Goal: Task Accomplishment & Management: Complete application form

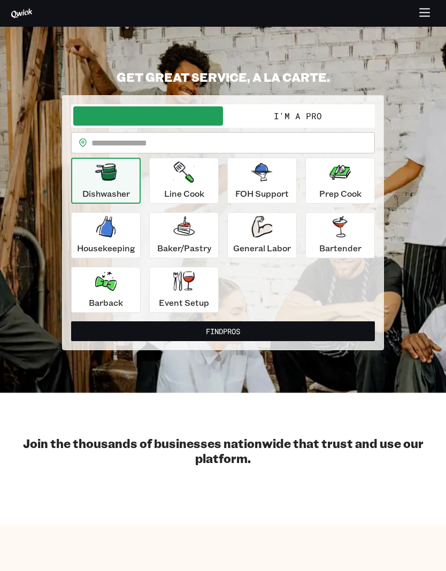
click at [136, 135] on input "text" at bounding box center [232, 142] width 283 height 21
type input "**"
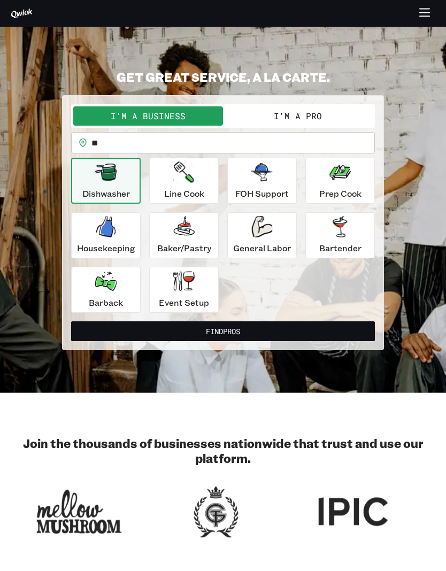
type input "*"
type input "*****"
click at [320, 106] on button "I'm a Pro" at bounding box center [298, 115] width 150 height 19
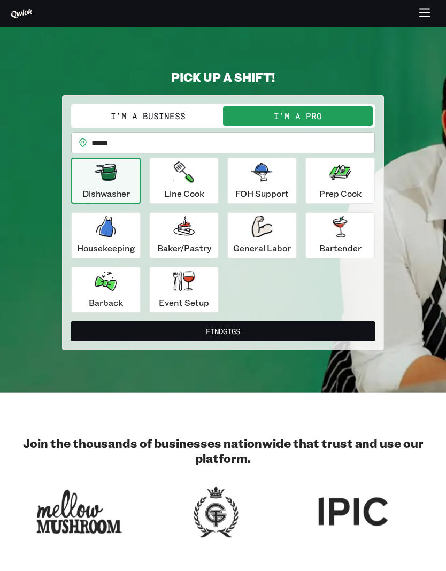
click at [119, 286] on div "Barback" at bounding box center [106, 289] width 34 height 38
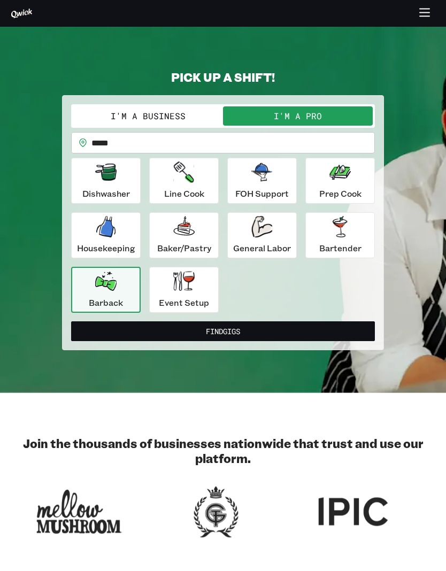
click at [198, 292] on div "Event Setup" at bounding box center [184, 289] width 50 height 38
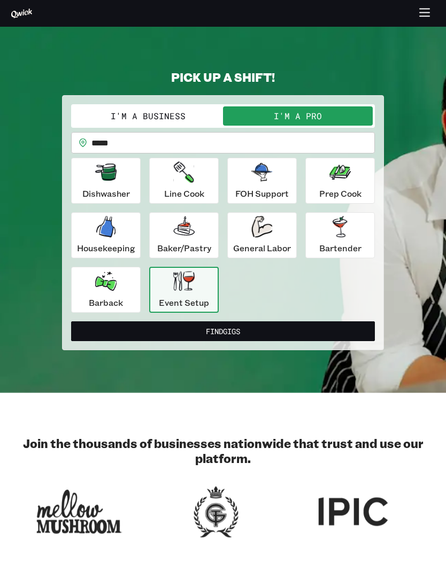
click at [97, 171] on icon "button" at bounding box center [105, 171] width 21 height 17
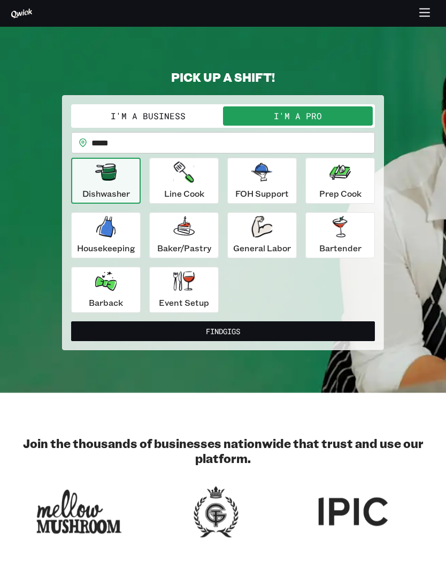
click at [278, 236] on div "General Labor" at bounding box center [262, 235] width 58 height 38
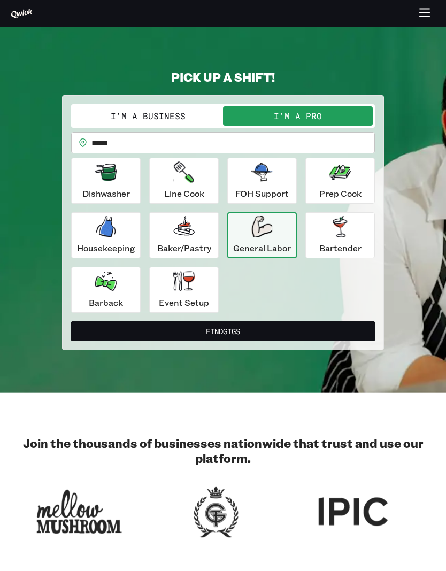
click at [108, 179] on icon "button" at bounding box center [105, 171] width 21 height 17
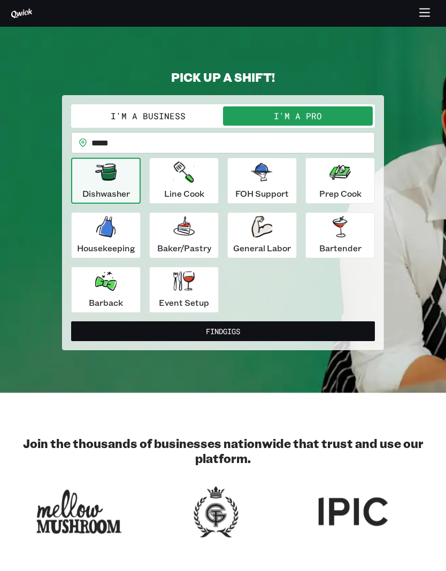
click at [113, 295] on div "Barback" at bounding box center [106, 289] width 34 height 38
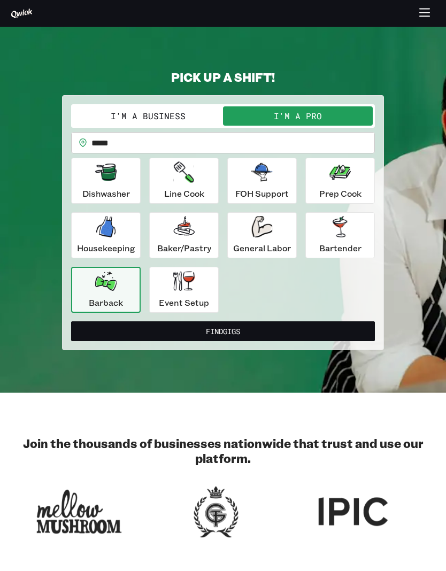
click at [341, 179] on icon "button" at bounding box center [339, 171] width 21 height 21
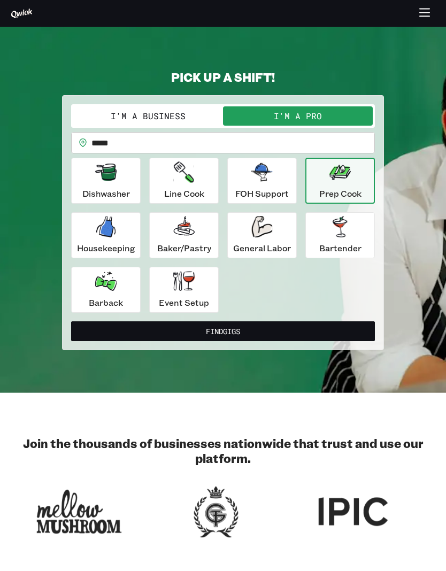
click at [118, 185] on div "Dishwasher" at bounding box center [106, 180] width 48 height 38
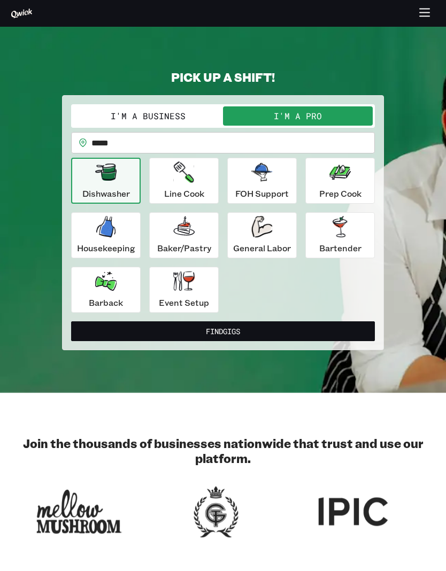
click at [116, 291] on icon "button" at bounding box center [105, 280] width 21 height 21
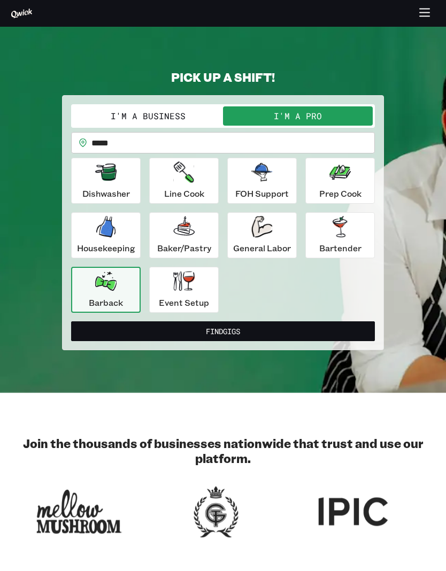
click at [126, 176] on div "Dishwasher" at bounding box center [106, 180] width 48 height 38
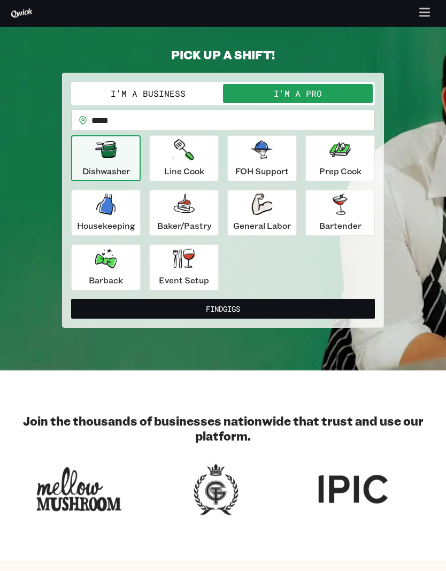
scroll to position [13, 0]
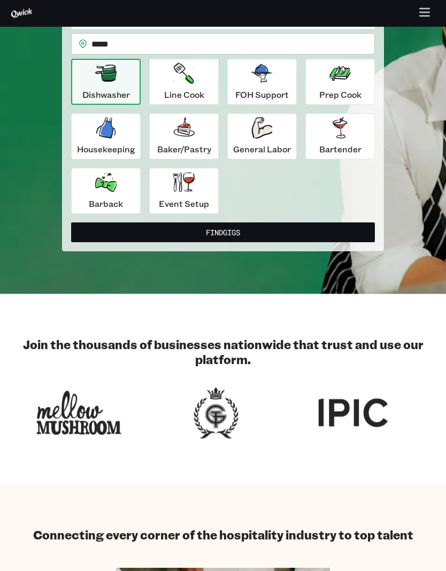
click at [246, 235] on button "Find Gigs" at bounding box center [222, 233] width 303 height 20
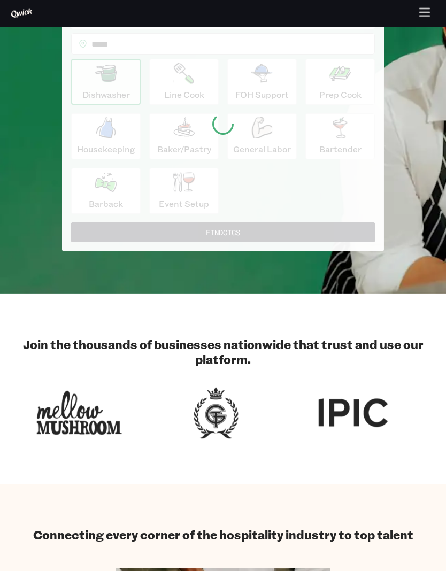
scroll to position [99, 0]
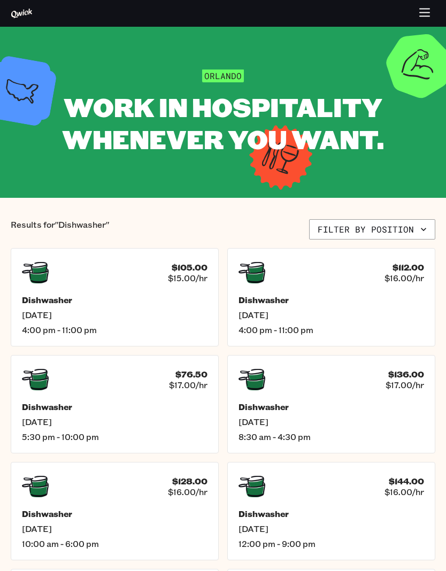
click at [398, 311] on span "[DATE]" at bounding box center [330, 314] width 185 height 11
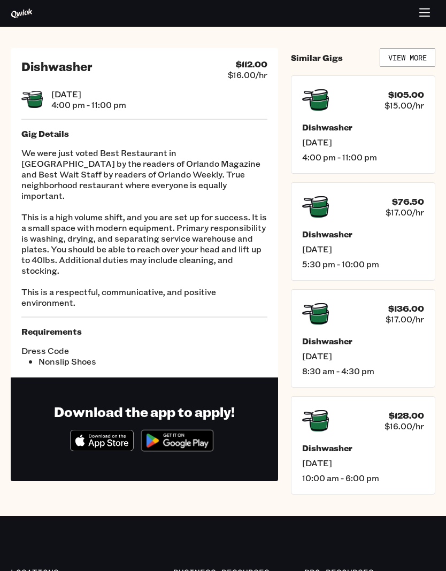
click at [393, 240] on div "Dishwasher [DATE] 5:30 pm - 10:00 pm" at bounding box center [363, 249] width 122 height 41
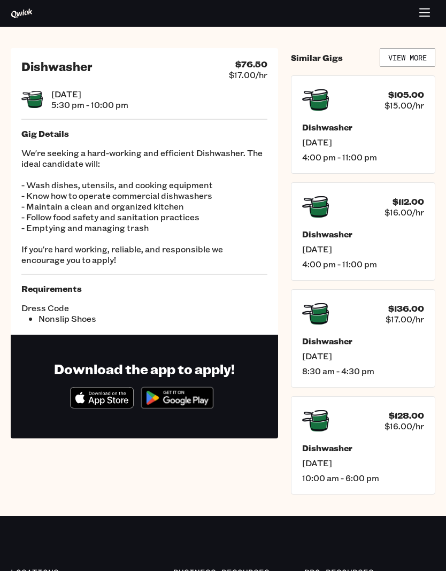
click at [425, 10] on icon "button" at bounding box center [424, 13] width 12 height 12
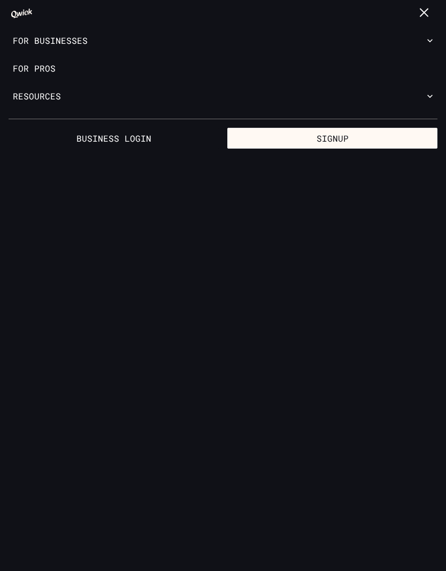
click at [56, 67] on link "For Pros" at bounding box center [223, 68] width 446 height 28
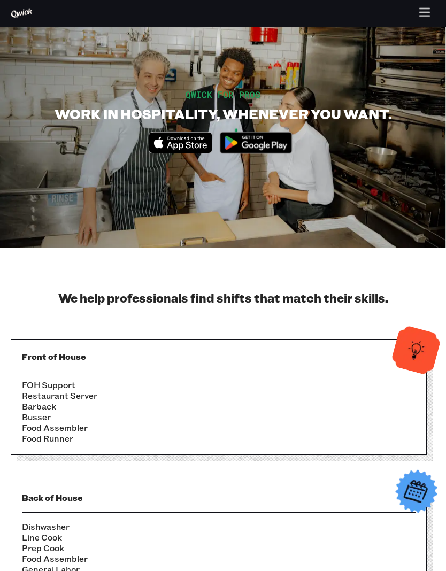
scroll to position [59, 0]
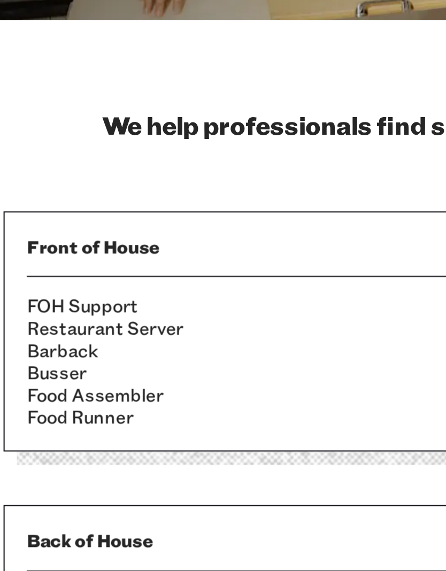
click at [41, 365] on li "Barback" at bounding box center [218, 370] width 393 height 11
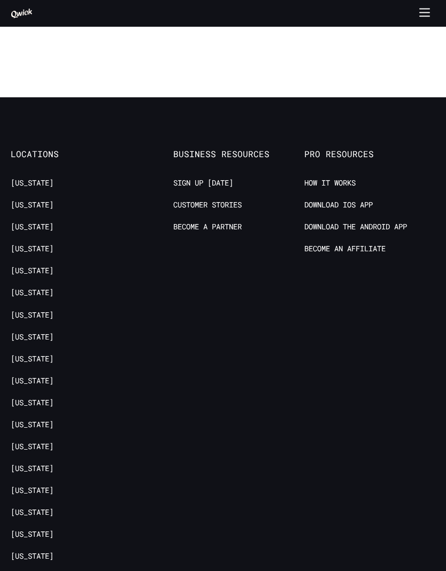
scroll to position [2334, 0]
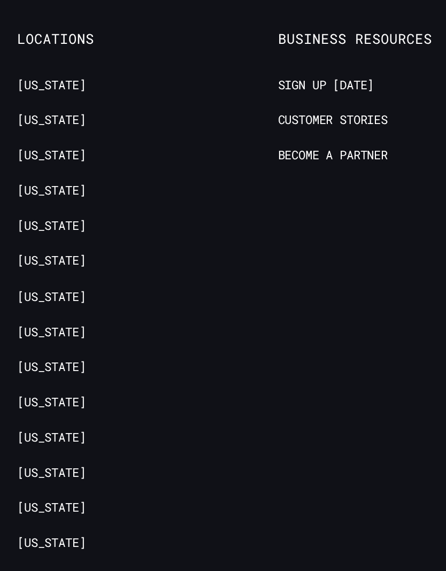
click at [27, 246] on link "[US_STATE]" at bounding box center [32, 251] width 43 height 10
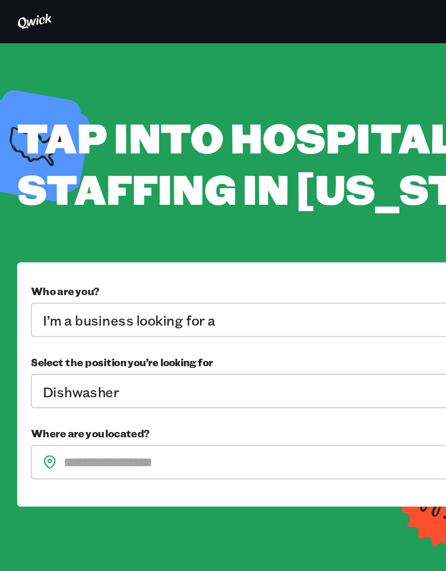
click at [24, 194] on body "**********" at bounding box center [223, 285] width 446 height 571
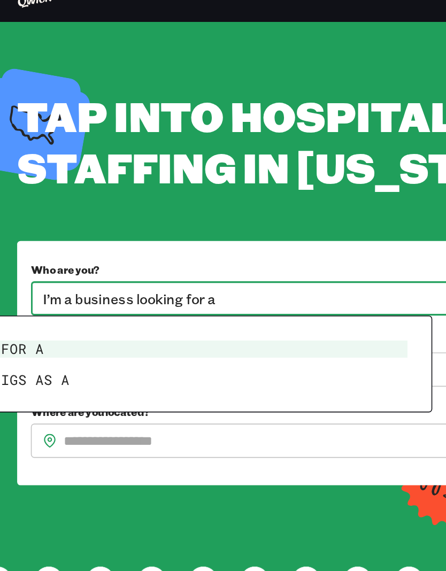
click at [36, 240] on li "I’m a pro looking for Gigs as a" at bounding box center [65, 249] width 385 height 19
type input "***"
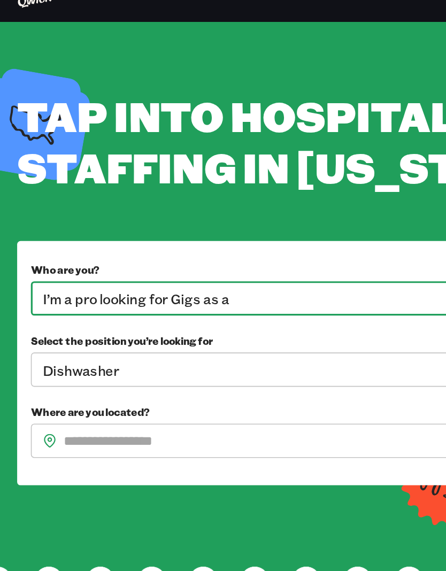
click at [87, 277] on input "Where are you located?" at bounding box center [211, 287] width 343 height 21
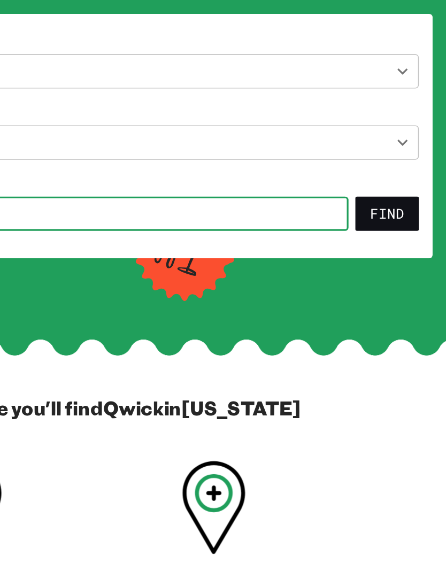
type input "*****"
click at [387, 277] on button "Find" at bounding box center [407, 287] width 40 height 21
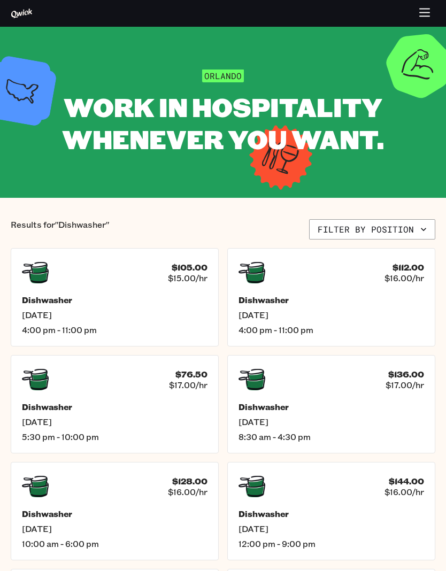
click at [30, 381] on icon at bounding box center [35, 379] width 27 height 21
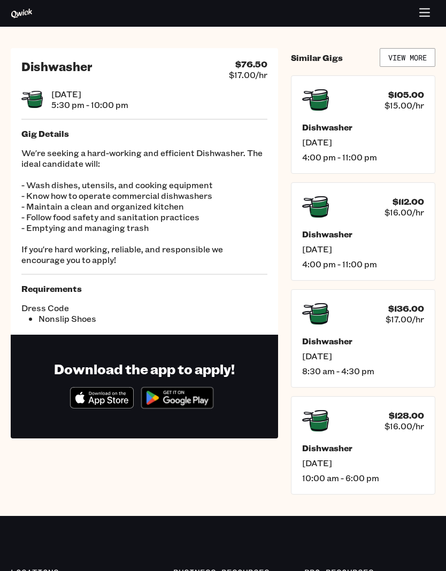
click at [101, 403] on icon "Download on the App Store" at bounding box center [102, 397] width 63 height 20
